Goal: Transaction & Acquisition: Obtain resource

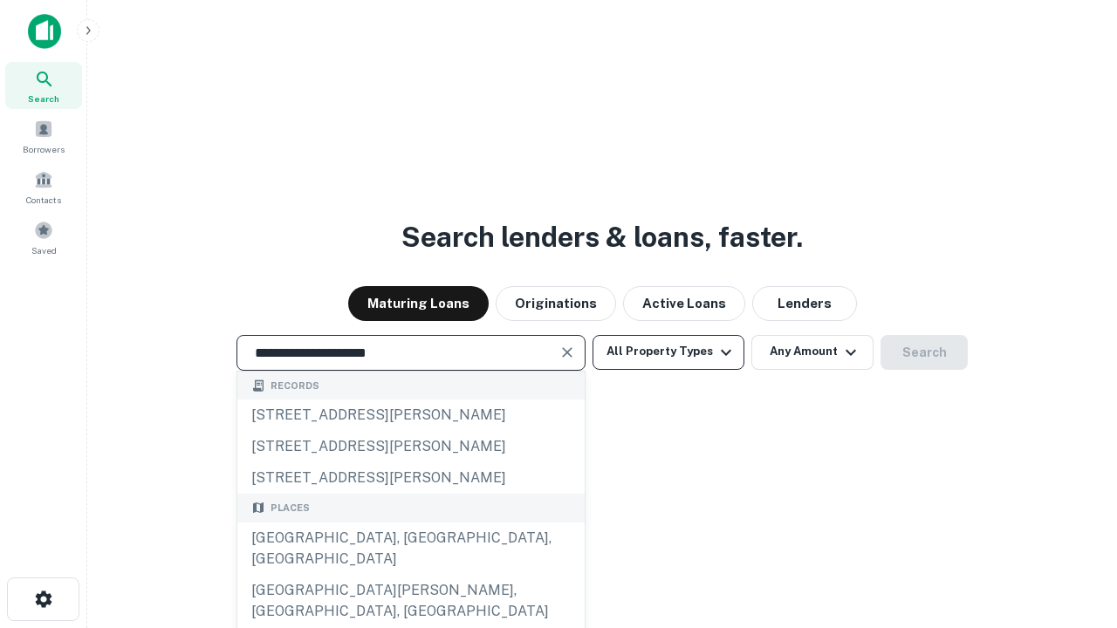
click at [410, 575] on div "[GEOGRAPHIC_DATA], [GEOGRAPHIC_DATA], [GEOGRAPHIC_DATA]" at bounding box center [410, 549] width 347 height 52
type input "**********"
click at [669, 352] on button "All Property Types" at bounding box center [669, 352] width 152 height 35
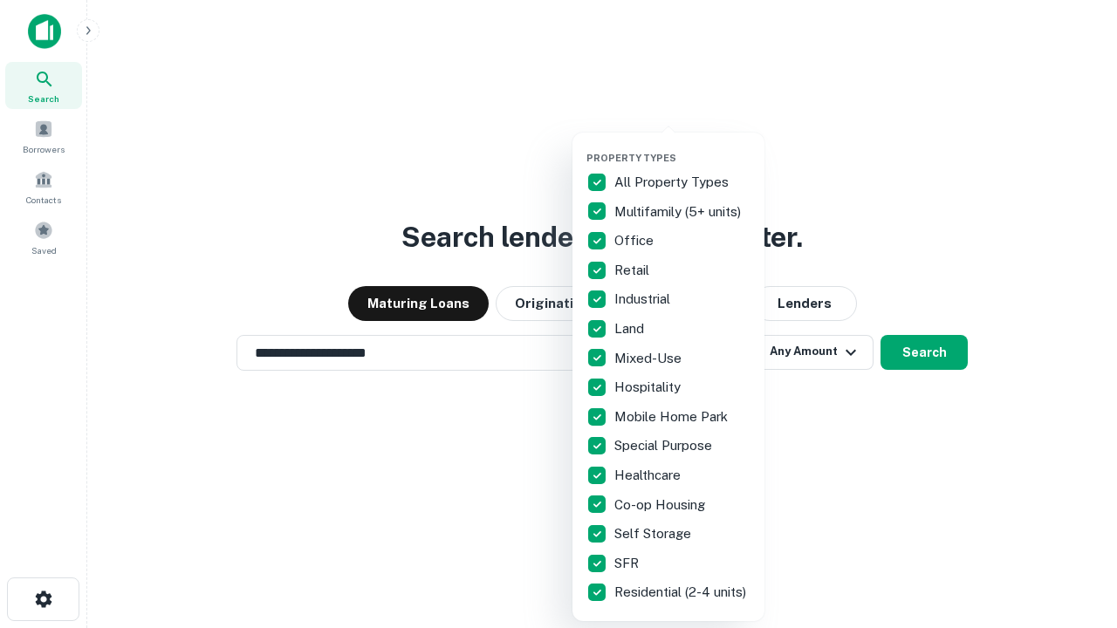
click at [683, 147] on button "button" at bounding box center [683, 147] width 192 height 1
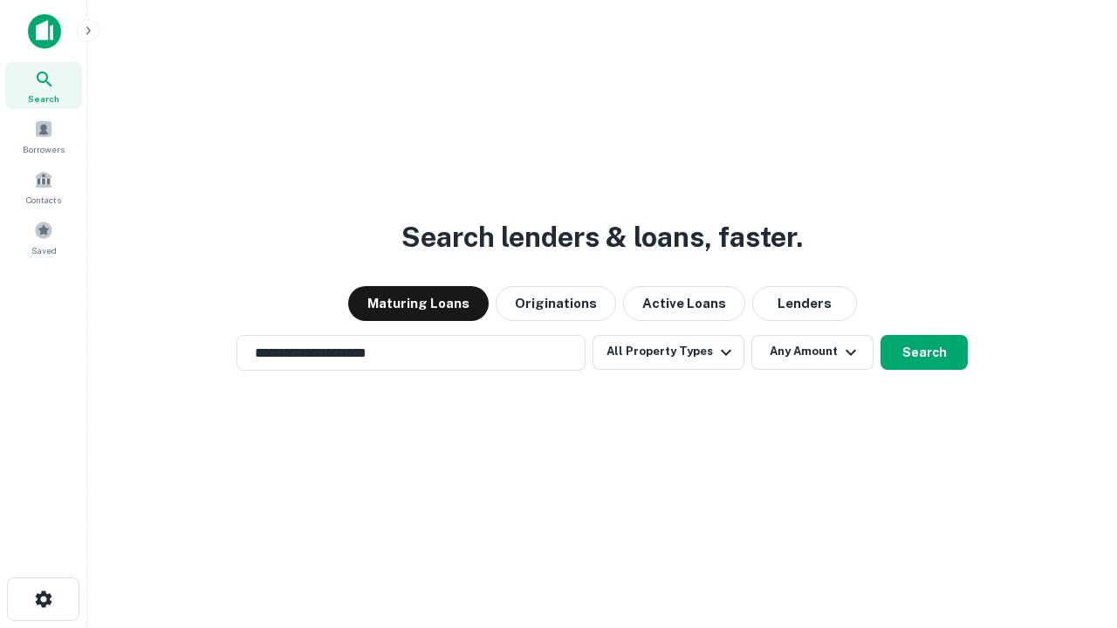
scroll to position [27, 0]
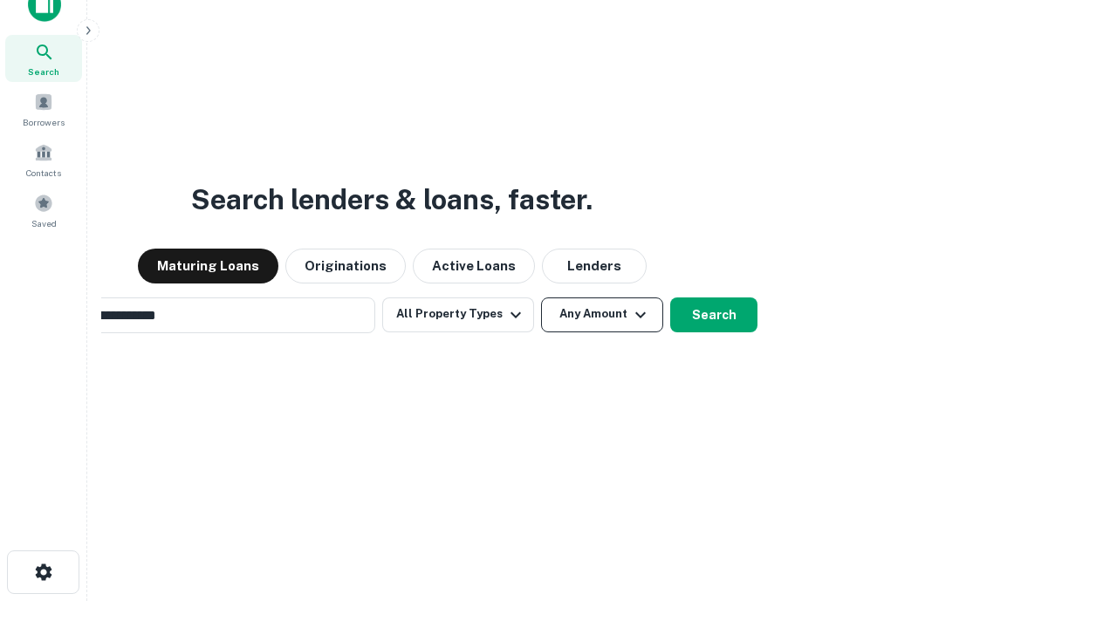
click at [541, 298] on button "Any Amount" at bounding box center [602, 315] width 122 height 35
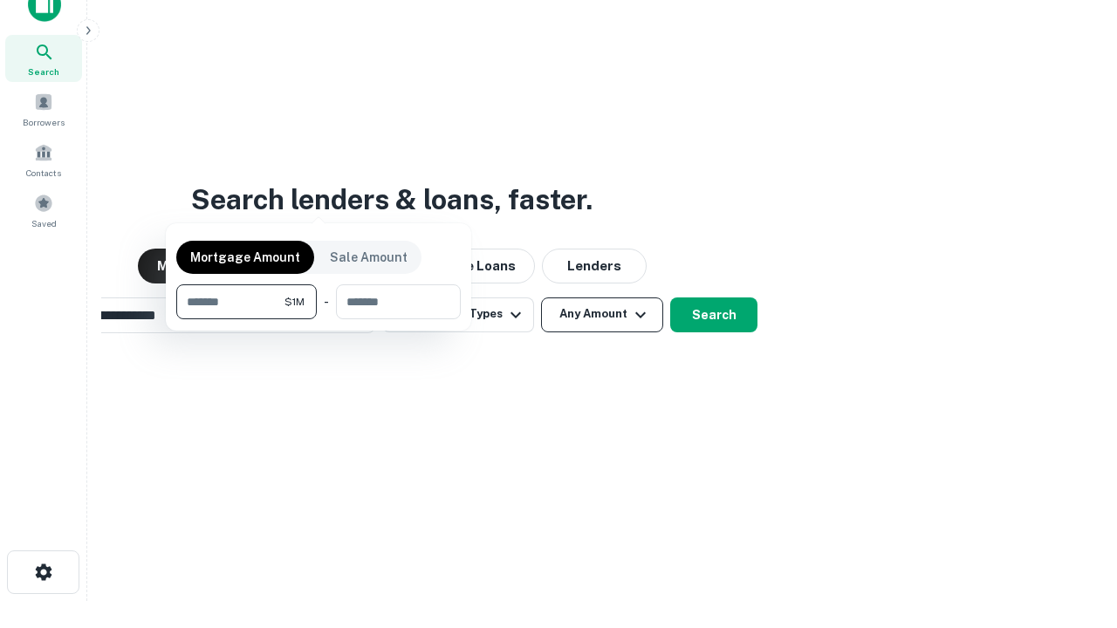
scroll to position [28, 0]
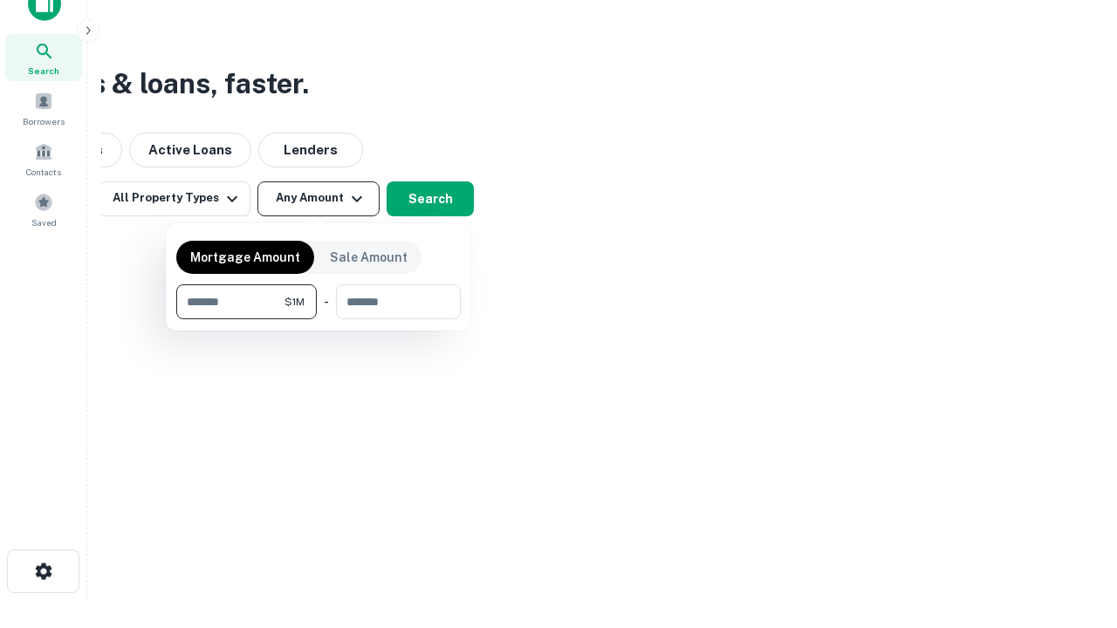
type input "*******"
click at [319, 319] on button "button" at bounding box center [318, 319] width 285 height 1
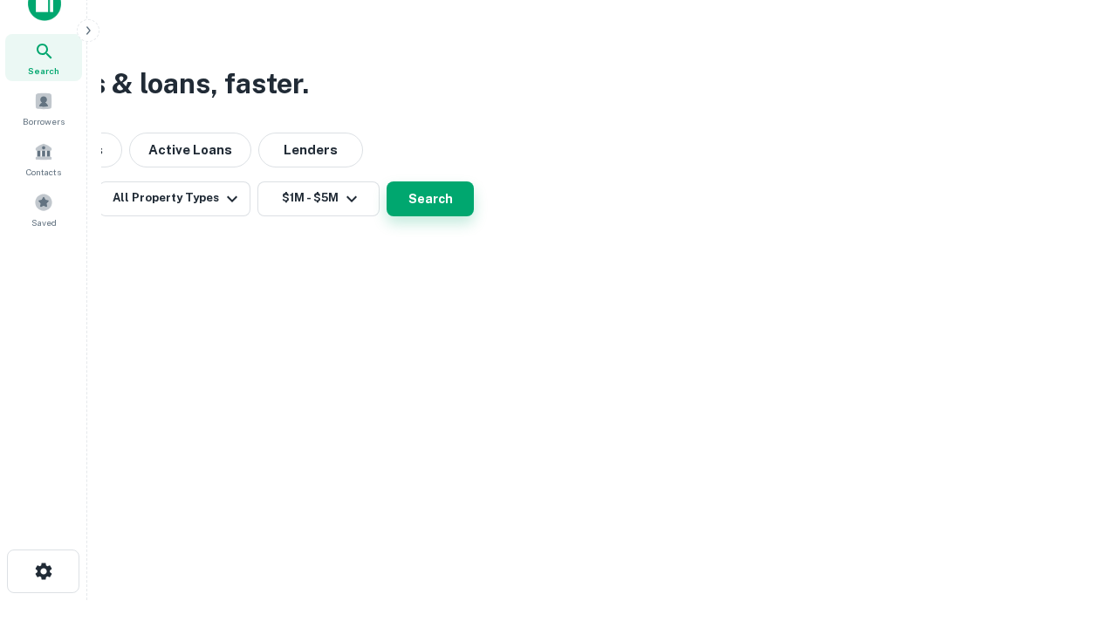
click at [474, 216] on button "Search" at bounding box center [430, 199] width 87 height 35
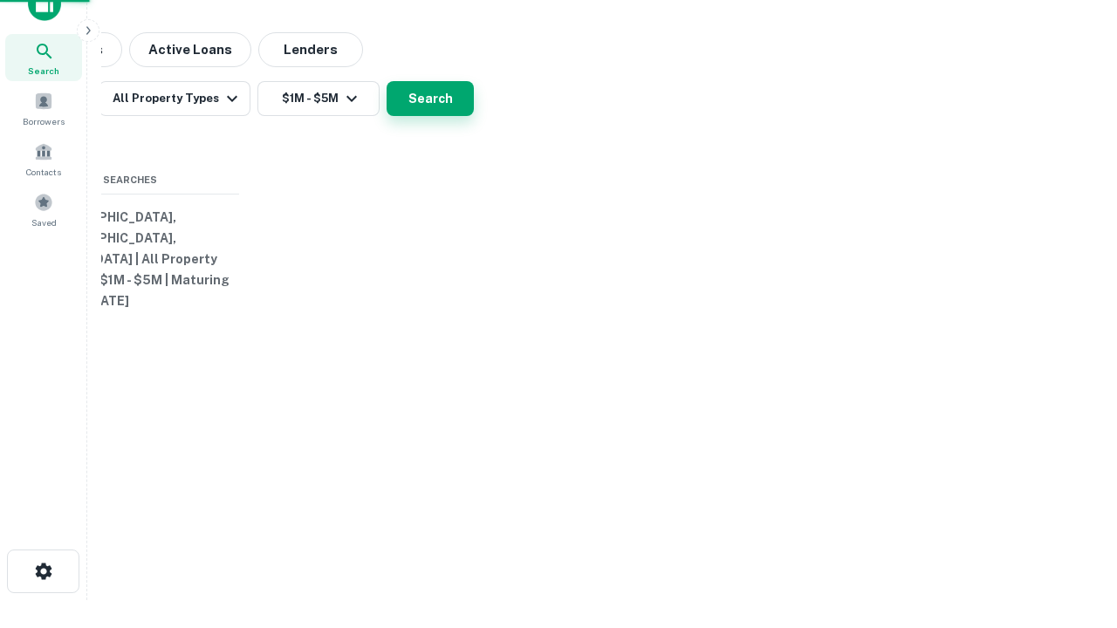
scroll to position [27, 0]
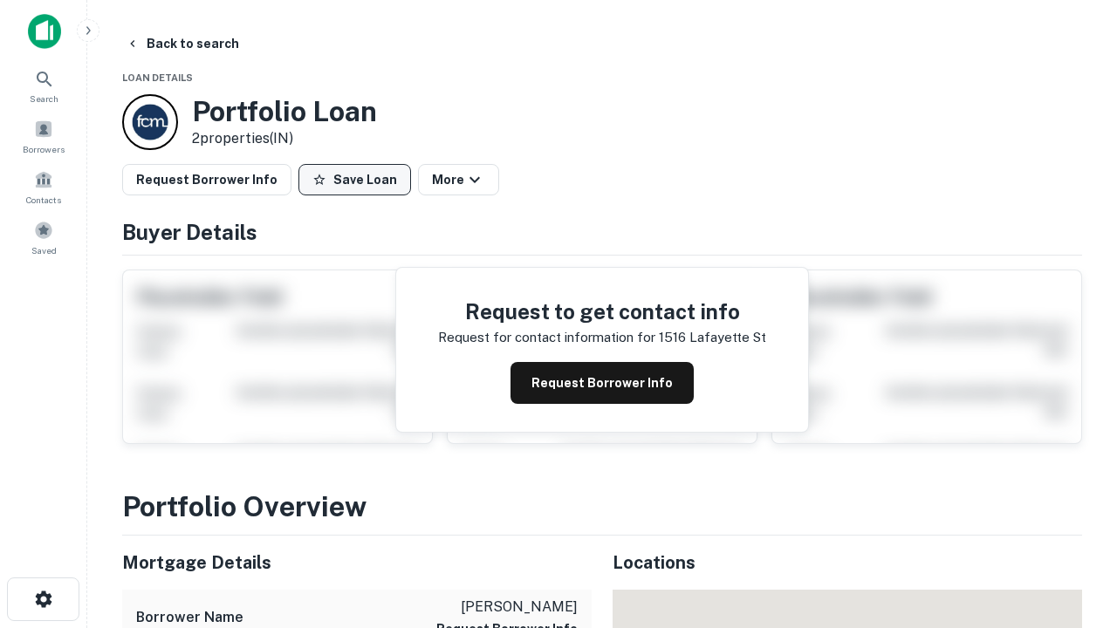
click at [354, 180] on button "Save Loan" at bounding box center [355, 179] width 113 height 31
